Goal: Task Accomplishment & Management: Complete application form

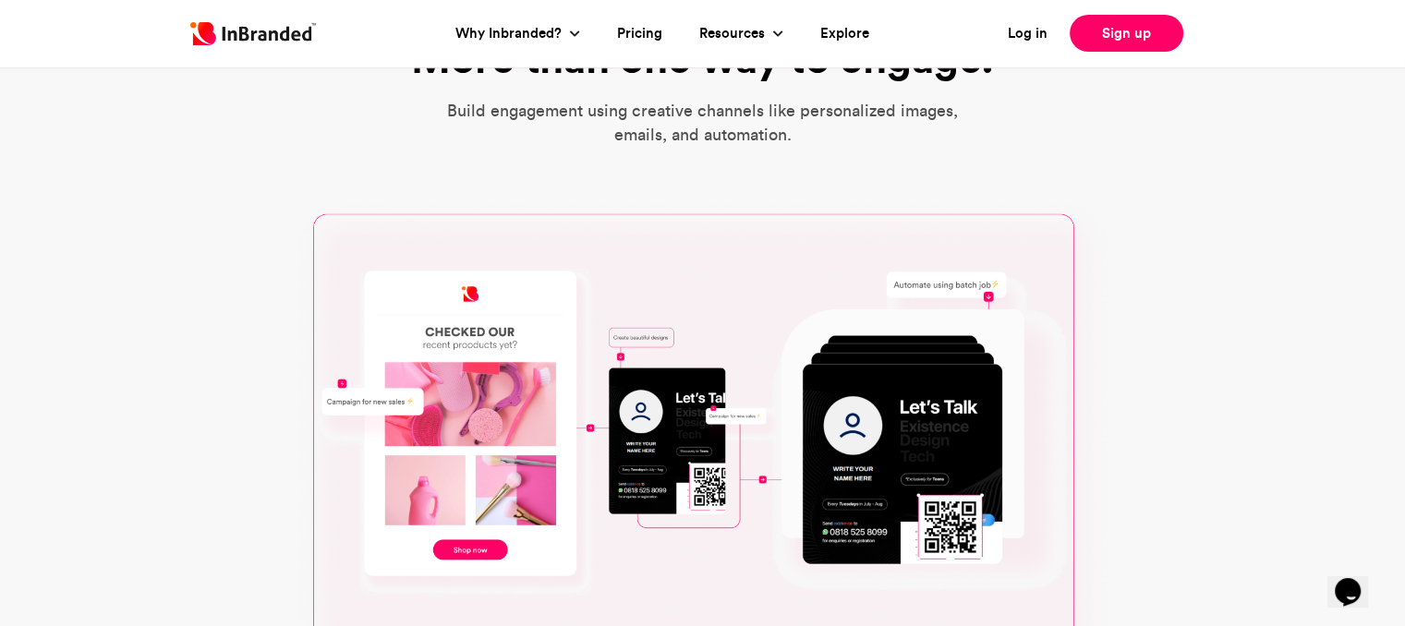
scroll to position [646, 0]
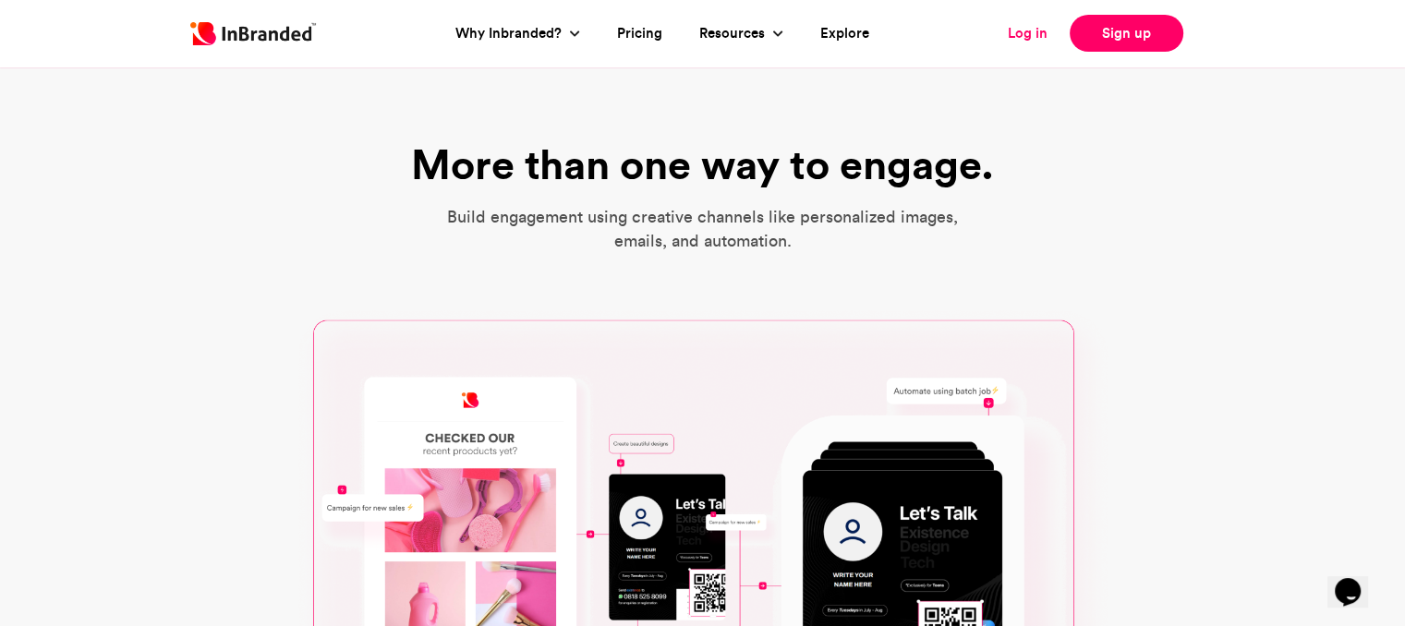
click at [1031, 35] on link "Log in" at bounding box center [1027, 33] width 40 height 21
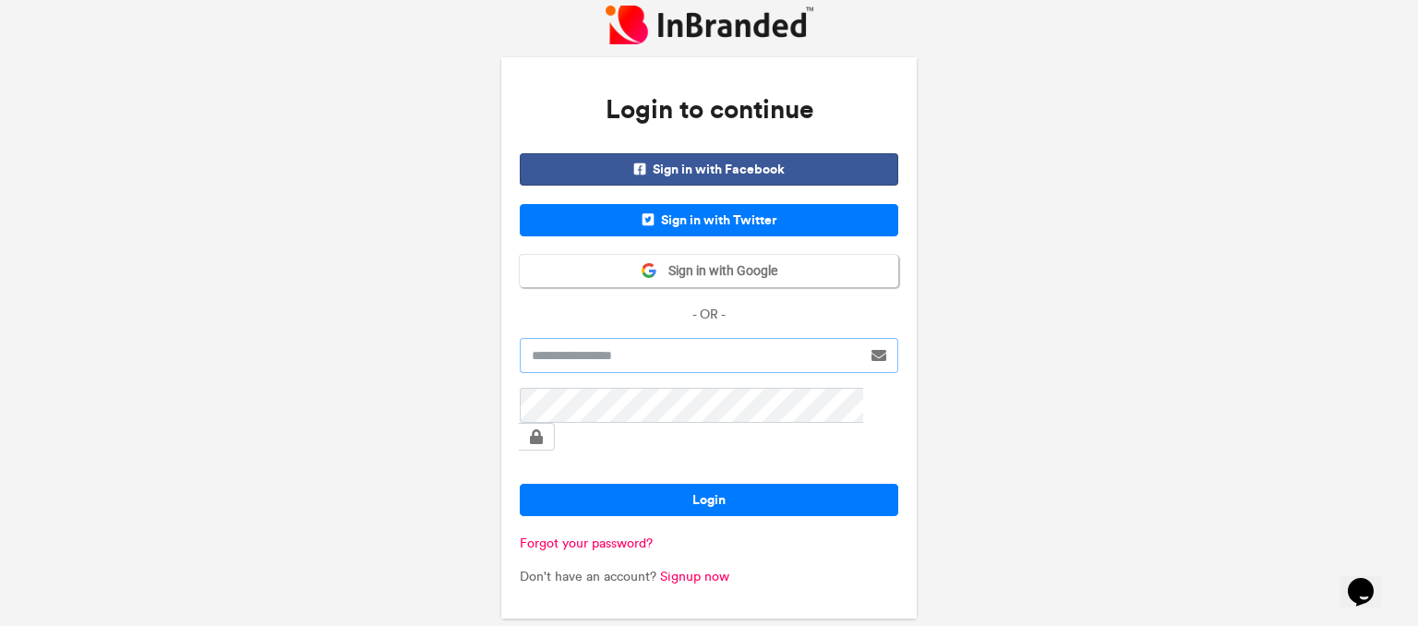
click at [685, 366] on input "text" at bounding box center [691, 355] width 342 height 35
click at [1073, 444] on div "Login to continue Sign in with Facebook Sign in with Twitter Sign in with Googl…" at bounding box center [709, 316] width 1418 height 633
click at [716, 357] on input "text" at bounding box center [691, 355] width 342 height 35
type input "**********"
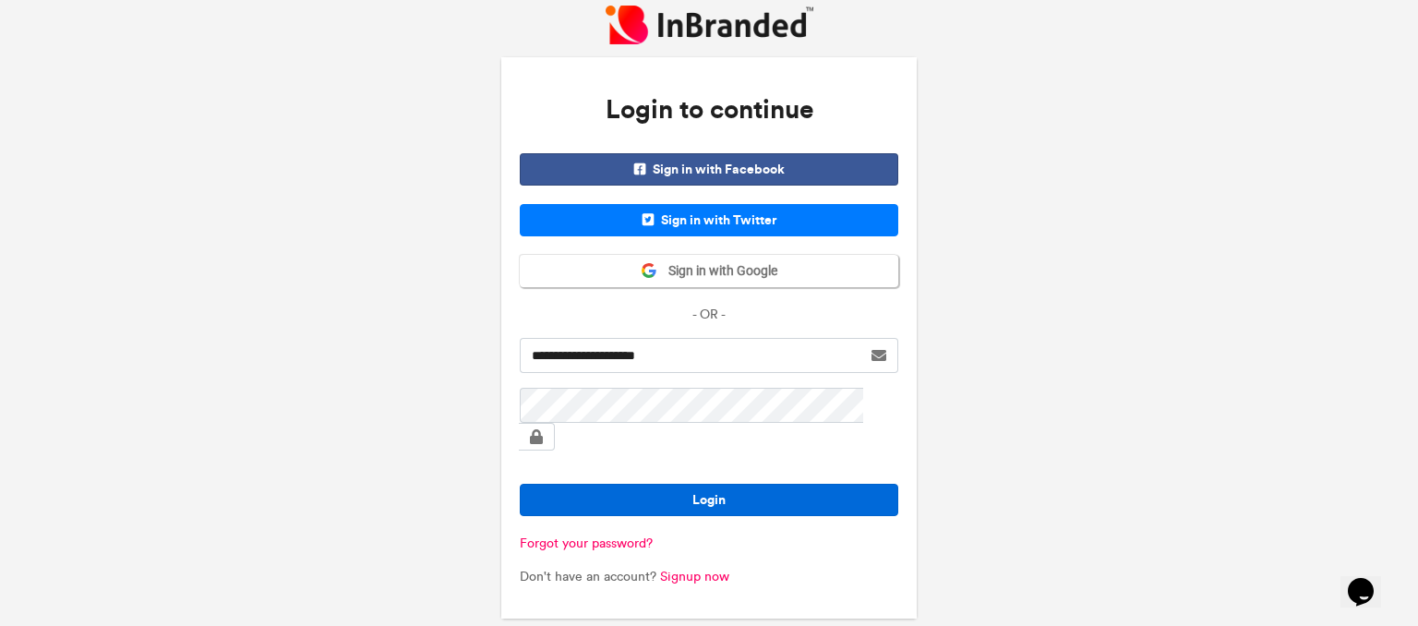
drag, startPoint x: 733, startPoint y: 481, endPoint x: 742, endPoint y: 476, distance: 10.3
click at [734, 484] on button "Login" at bounding box center [709, 500] width 379 height 32
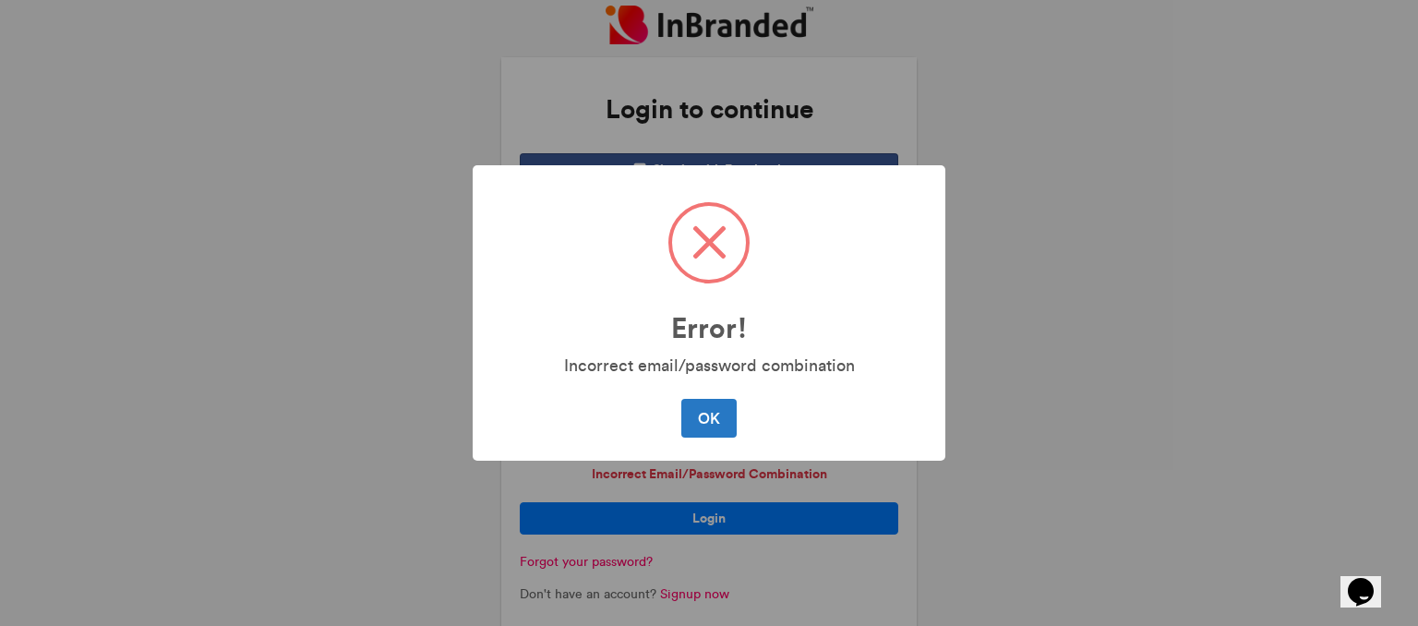
click at [714, 417] on button "OK" at bounding box center [708, 418] width 54 height 39
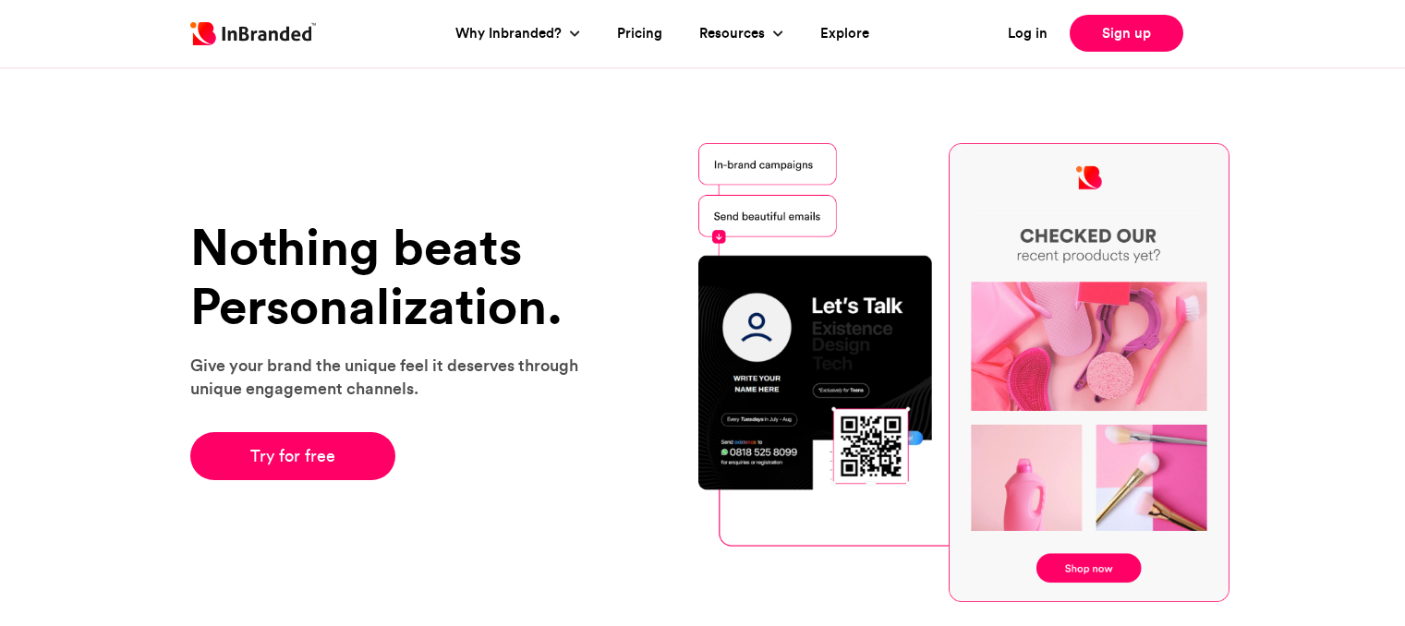
scroll to position [646, 0]
click at [308, 456] on link "Try for free" at bounding box center [293, 456] width 206 height 48
